Goal: Find contact information: Find contact information

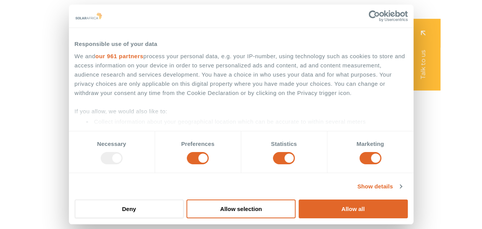
click at [462, 39] on div "Solutions Close Solutions Open Solutions Pick your solution Solar Energy Wheeli…" at bounding box center [241, 28] width 482 height 56
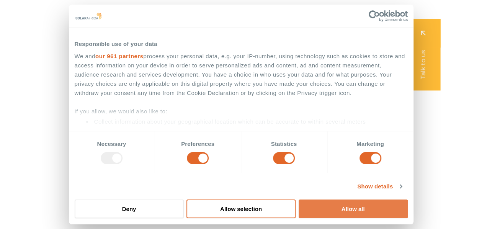
click at [367, 209] on button "Allow all" at bounding box center [353, 208] width 109 height 19
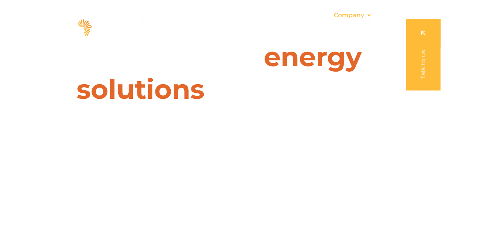
click at [365, 15] on div "Company Close Company Open Company" at bounding box center [352, 15] width 51 height 15
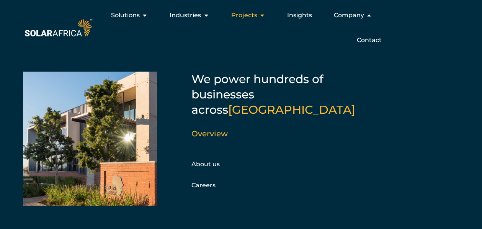
click at [262, 13] on icon "Menu" at bounding box center [262, 15] width 6 height 6
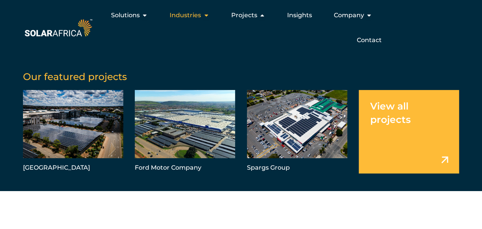
click at [208, 18] on icon "Menu" at bounding box center [206, 15] width 6 height 6
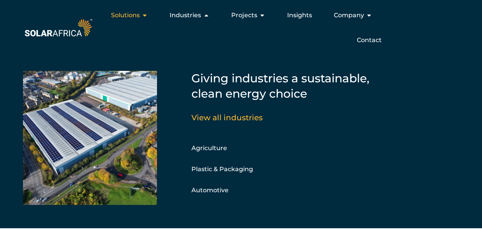
click at [146, 18] on icon "Menu" at bounding box center [145, 15] width 6 height 6
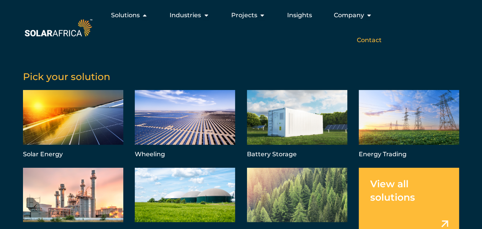
click at [366, 41] on span "Contact" at bounding box center [368, 40] width 25 height 9
